Goal: Navigation & Orientation: Find specific page/section

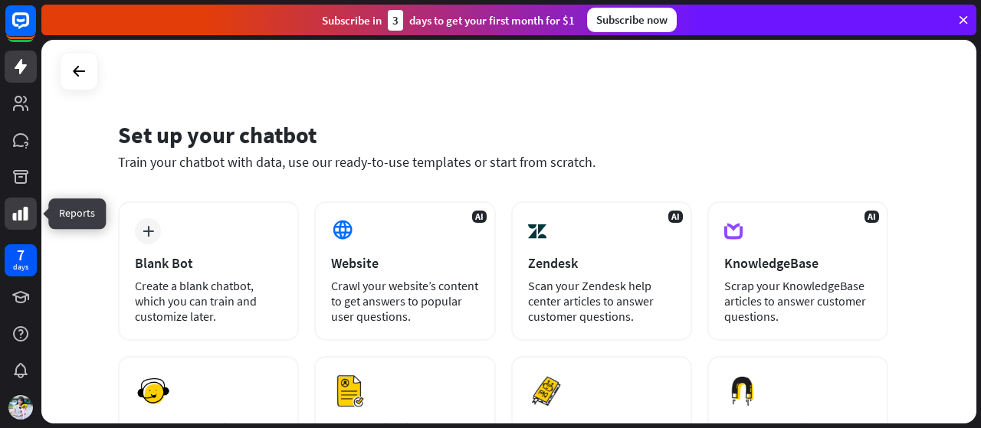
click at [5, 216] on link at bounding box center [21, 214] width 32 height 32
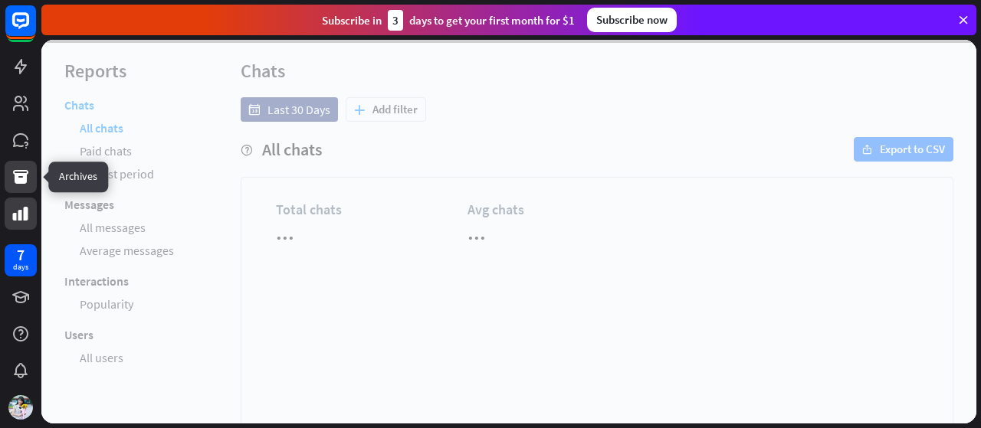
click at [15, 178] on icon at bounding box center [20, 177] width 15 height 14
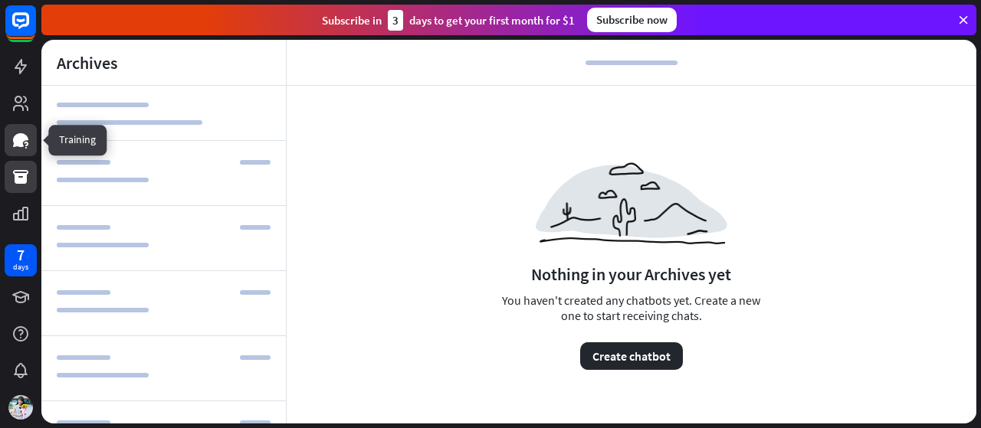
click at [16, 140] on icon at bounding box center [20, 140] width 15 height 14
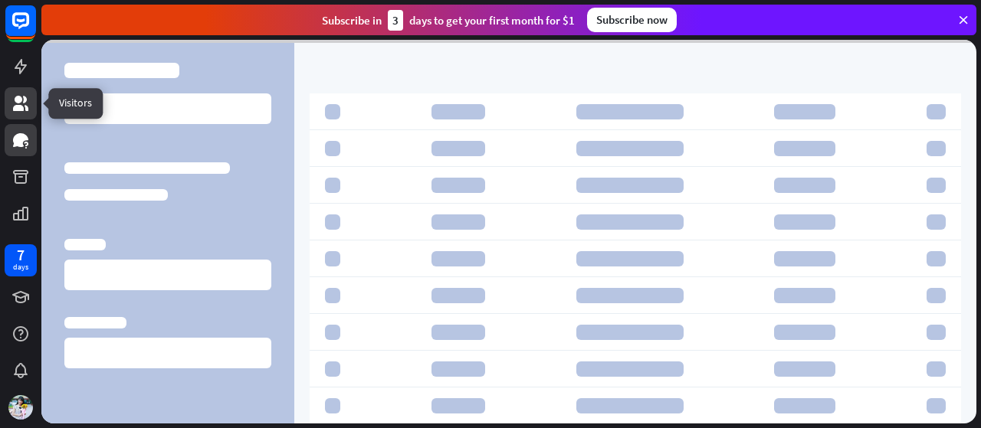
click at [21, 107] on icon at bounding box center [20, 103] width 15 height 15
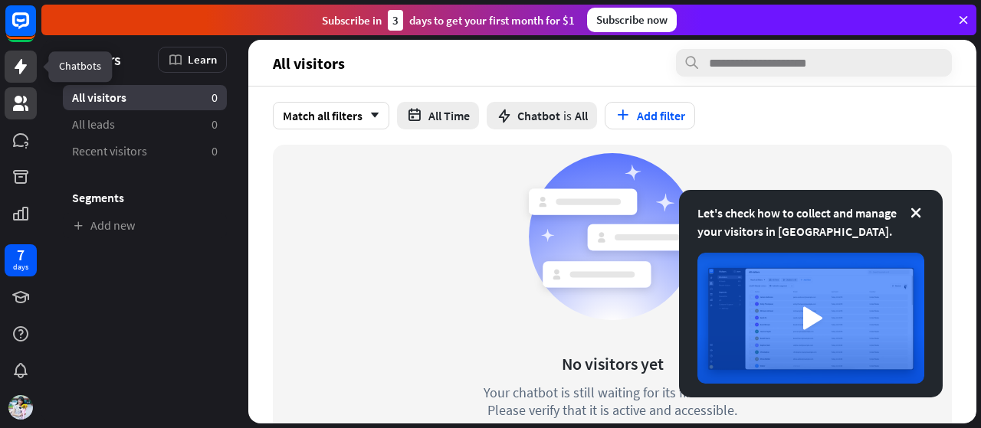
click at [20, 79] on link at bounding box center [21, 67] width 32 height 32
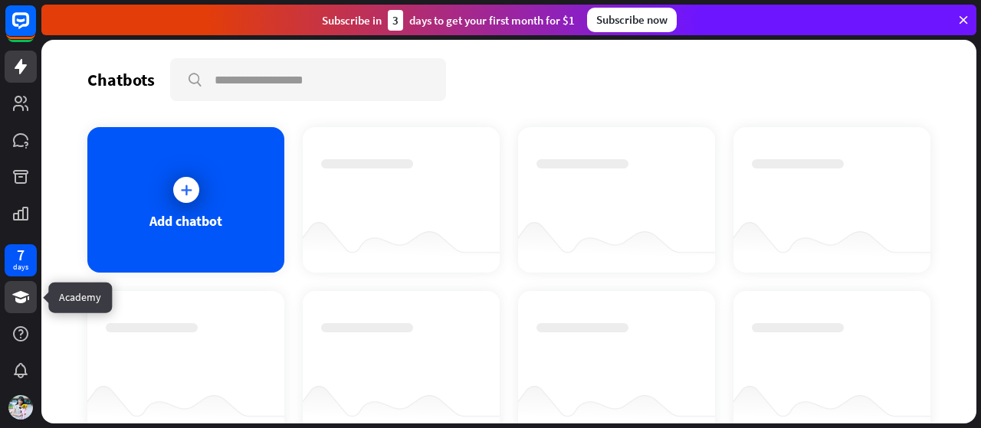
click at [32, 296] on link at bounding box center [21, 297] width 32 height 32
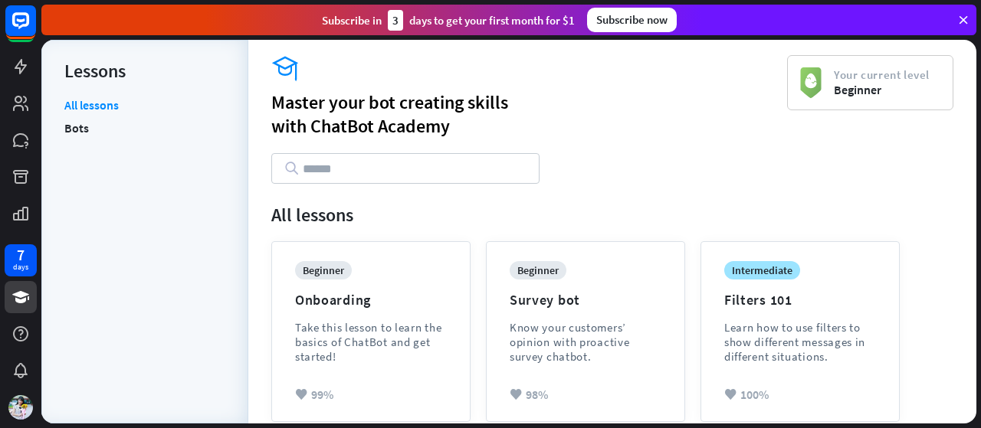
click at [964, 23] on icon at bounding box center [964, 20] width 14 height 14
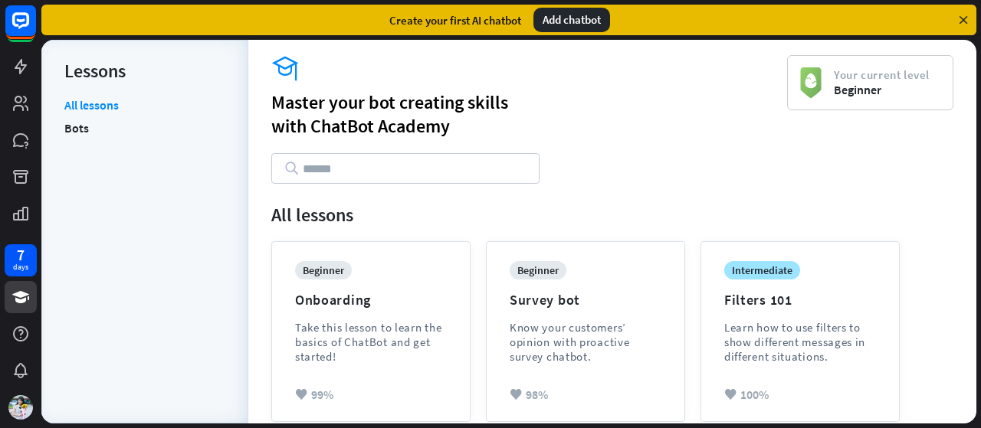
click at [560, 21] on div "Add chatbot" at bounding box center [571, 20] width 77 height 25
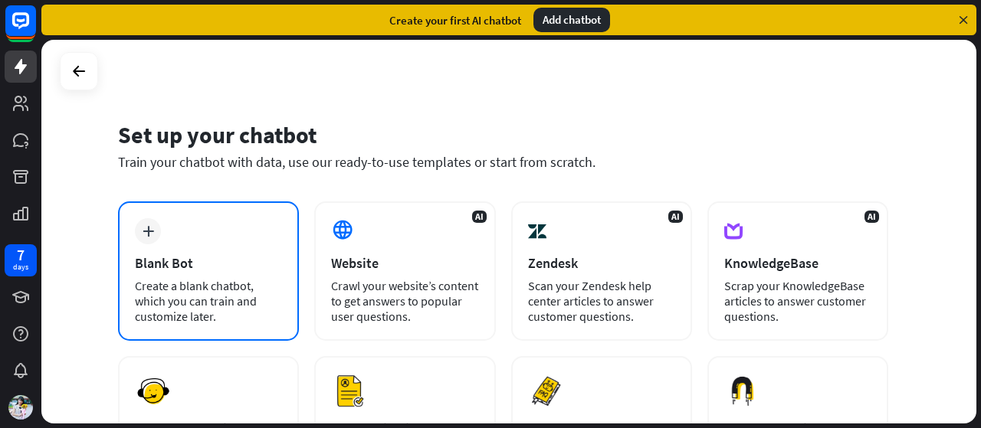
click at [216, 281] on div "Create a blank chatbot, which you can train and customize later." at bounding box center [208, 301] width 147 height 46
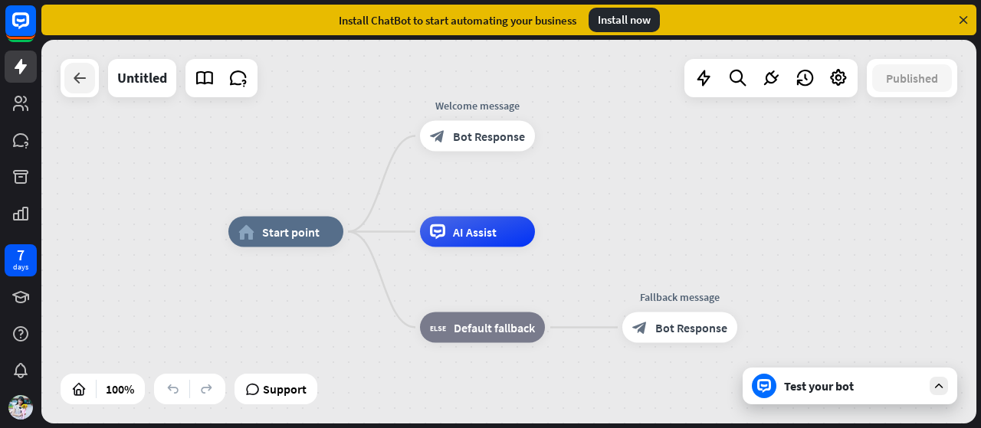
click at [89, 91] on div at bounding box center [79, 78] width 31 height 31
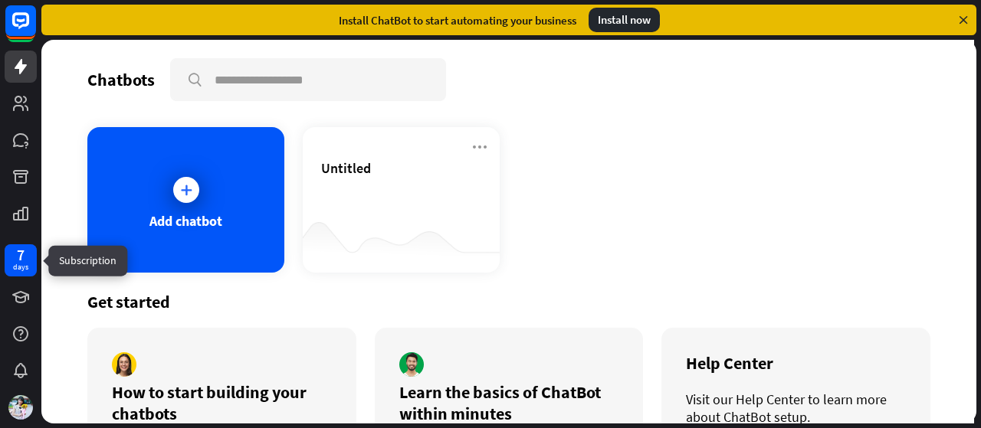
click at [32, 259] on div "7 days" at bounding box center [21, 261] width 32 height 32
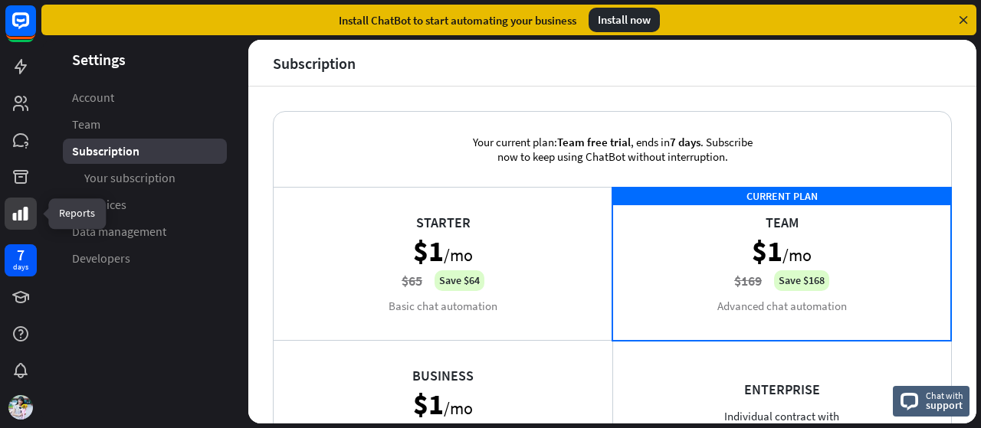
click at [22, 215] on icon at bounding box center [20, 214] width 18 height 18
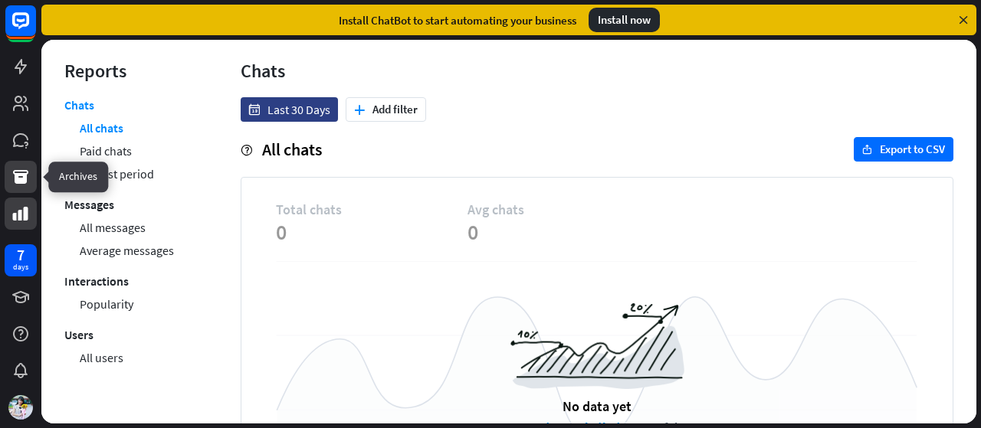
click at [18, 184] on icon at bounding box center [20, 177] width 18 height 18
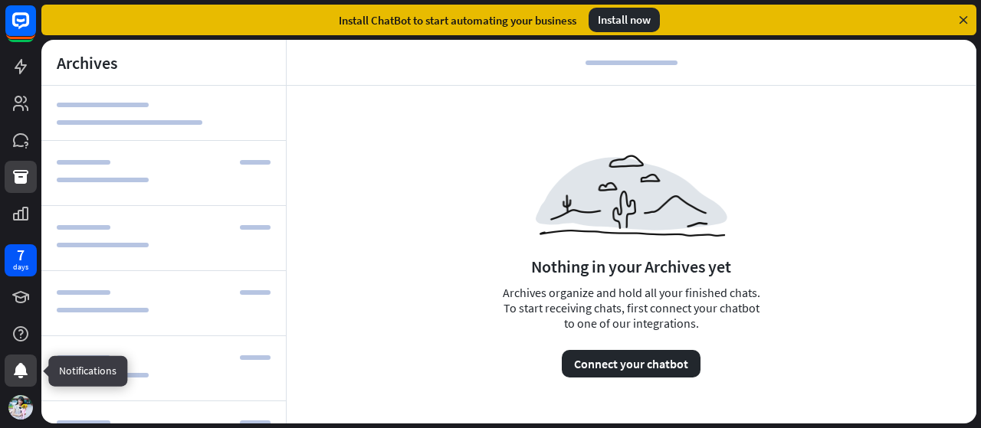
click at [23, 376] on icon at bounding box center [20, 371] width 18 height 18
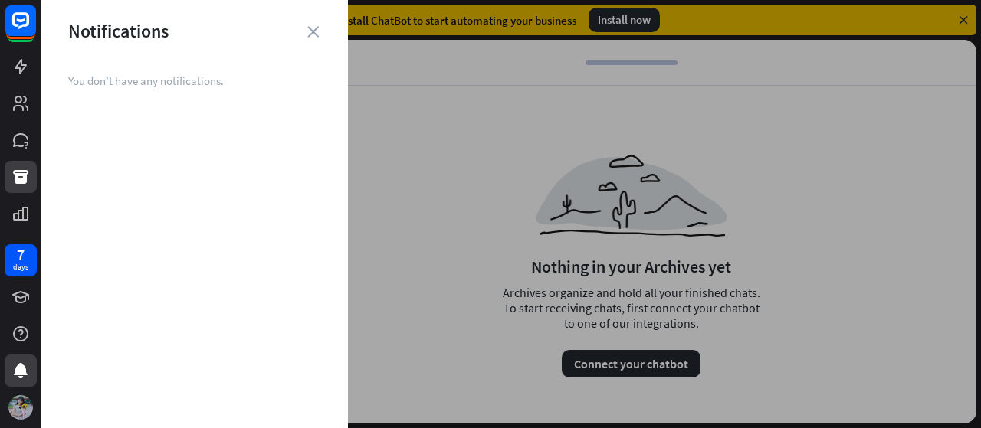
click at [21, 407] on img at bounding box center [20, 408] width 25 height 25
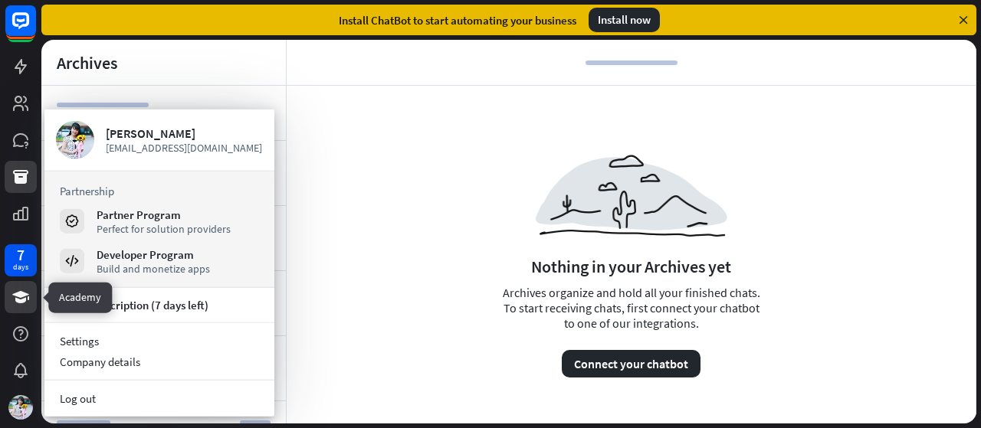
click at [20, 301] on icon at bounding box center [20, 297] width 17 height 12
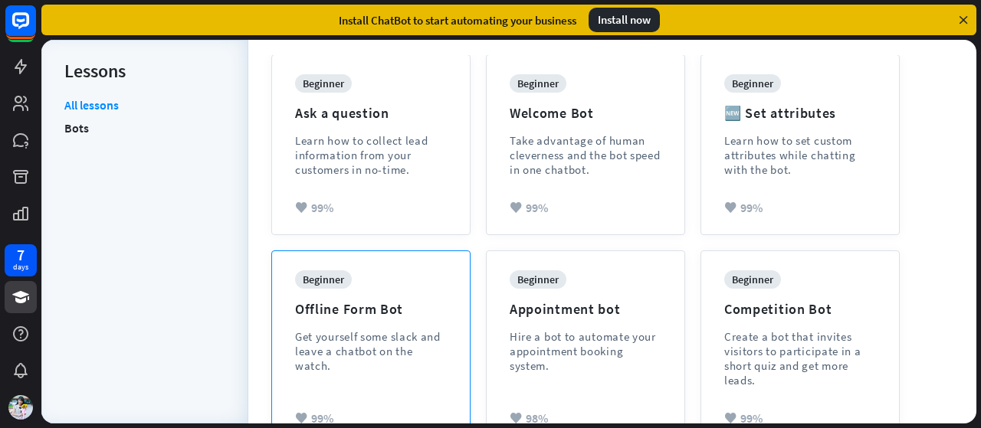
scroll to position [613, 0]
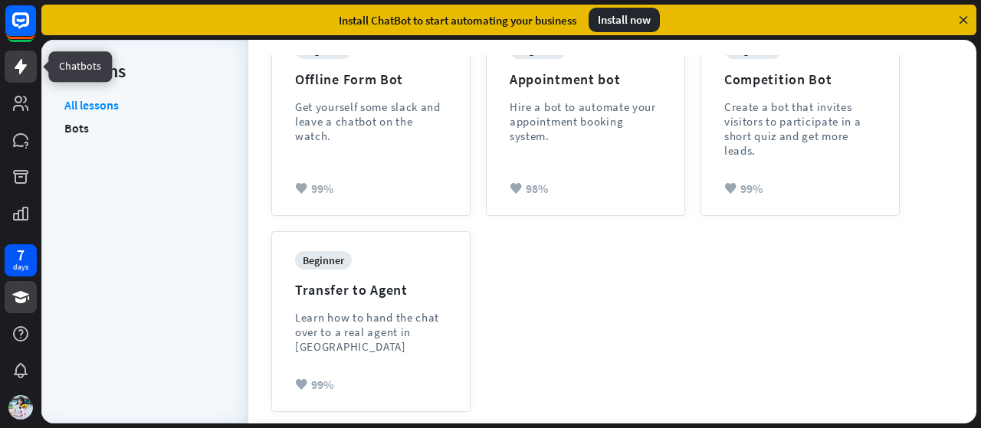
click at [26, 60] on icon at bounding box center [20, 66] width 18 height 18
